Goal: Find specific page/section: Find specific page/section

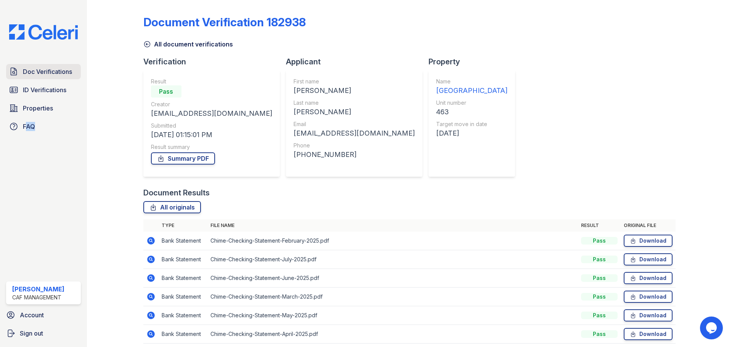
click at [59, 71] on span "Doc Verifications" at bounding box center [47, 71] width 49 height 9
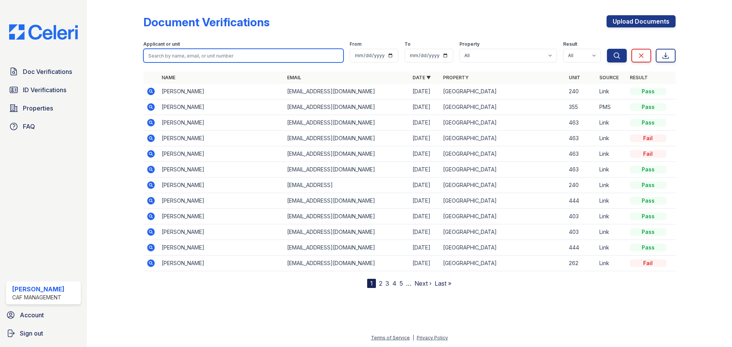
click at [213, 57] on input "search" at bounding box center [243, 56] width 200 height 14
paste input "[PERSON_NAME]"
type input "[PERSON_NAME]"
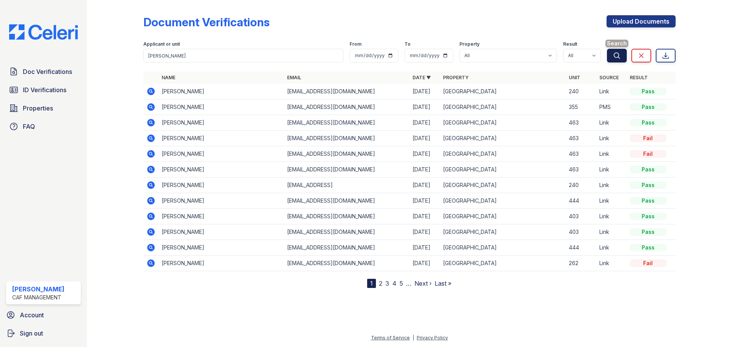
click at [610, 55] on button "Search" at bounding box center [617, 56] width 20 height 14
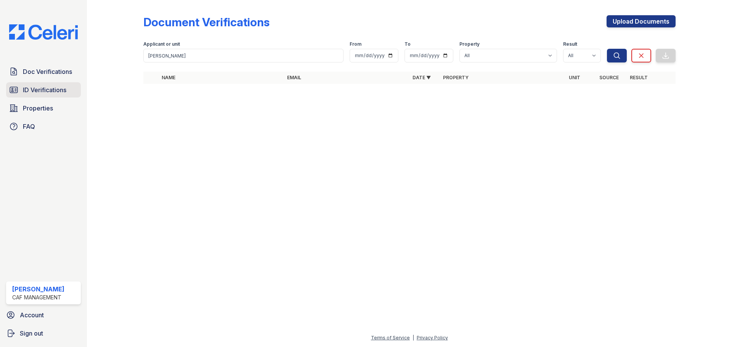
click at [49, 86] on span "ID Verifications" at bounding box center [44, 89] width 43 height 9
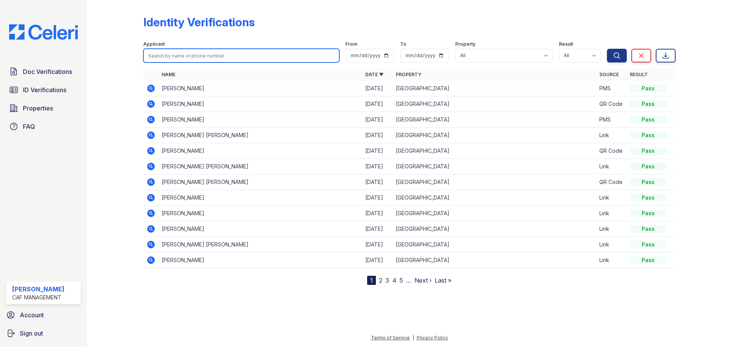
click at [223, 54] on input "search" at bounding box center [241, 56] width 196 height 14
paste input "[PERSON_NAME]"
type input "[PERSON_NAME]"
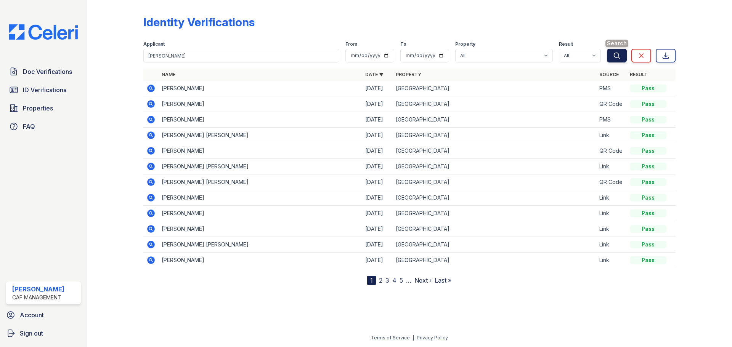
click at [616, 54] on icon "submit" at bounding box center [617, 56] width 8 height 8
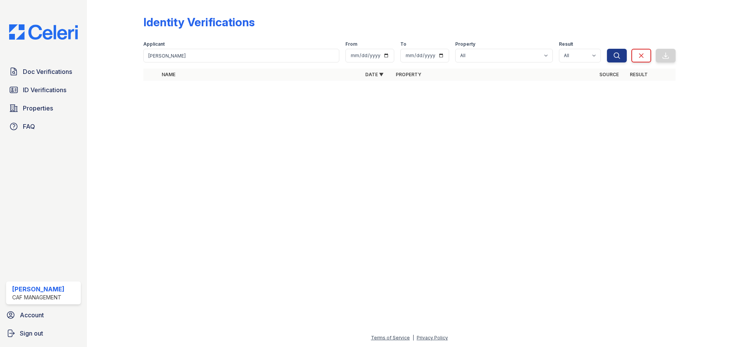
drag, startPoint x: 61, startPoint y: 150, endPoint x: 69, endPoint y: 146, distance: 8.7
click at [61, 149] on div "Doc Verifications ID Verifications Properties FAQ [PERSON_NAME] CAF Management …" at bounding box center [43, 173] width 87 height 347
